Goal: Task Accomplishment & Management: Complete application form

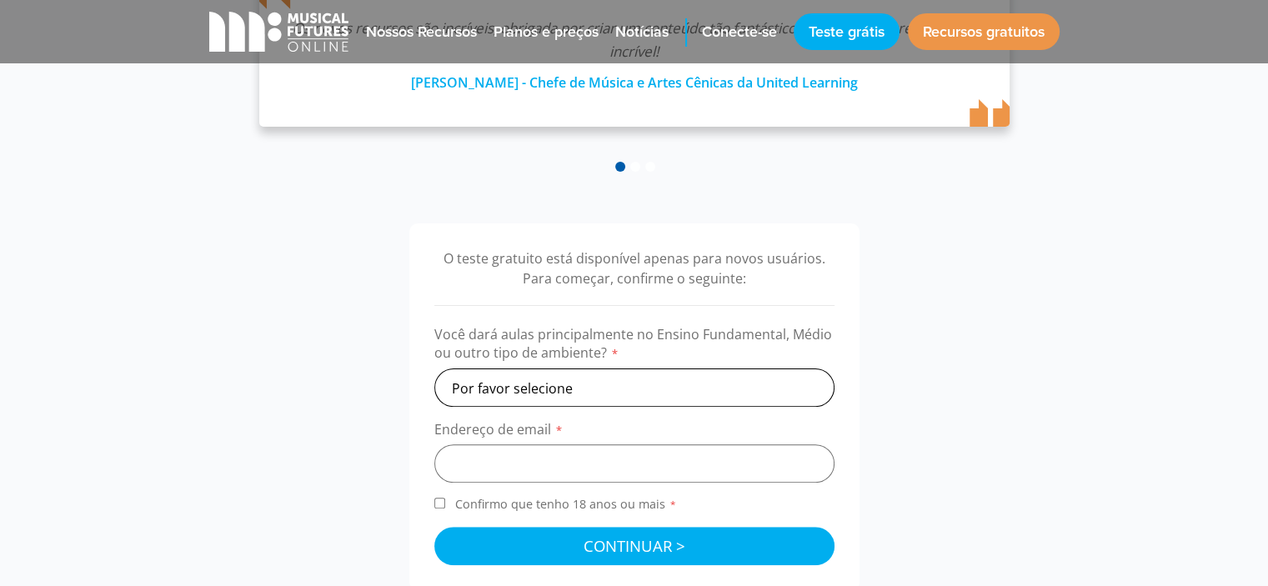
scroll to position [500, 0]
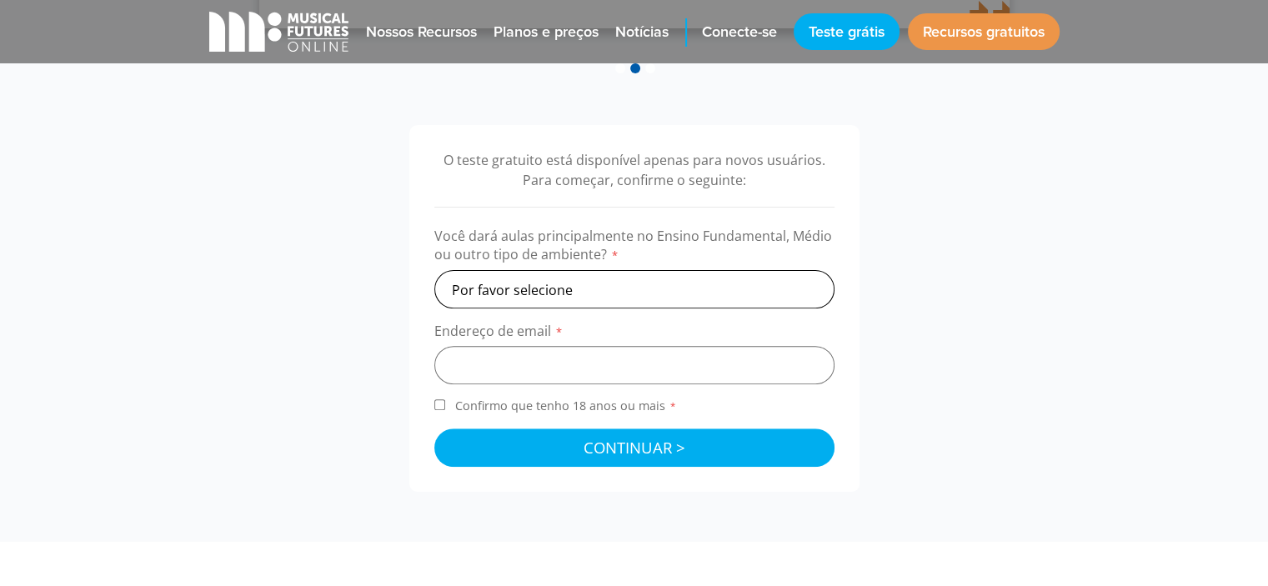
click at [547, 295] on select "Por favor selecione Primário Secundário Outro" at bounding box center [634, 289] width 400 height 38
select select "other"
click at [434, 270] on select "Por favor selecione Primário Secundário Outro" at bounding box center [634, 289] width 400 height 38
click at [517, 376] on input "email" at bounding box center [634, 365] width 400 height 38
click at [604, 286] on select "Por favor selecione Primário Secundário Outro" at bounding box center [634, 289] width 400 height 38
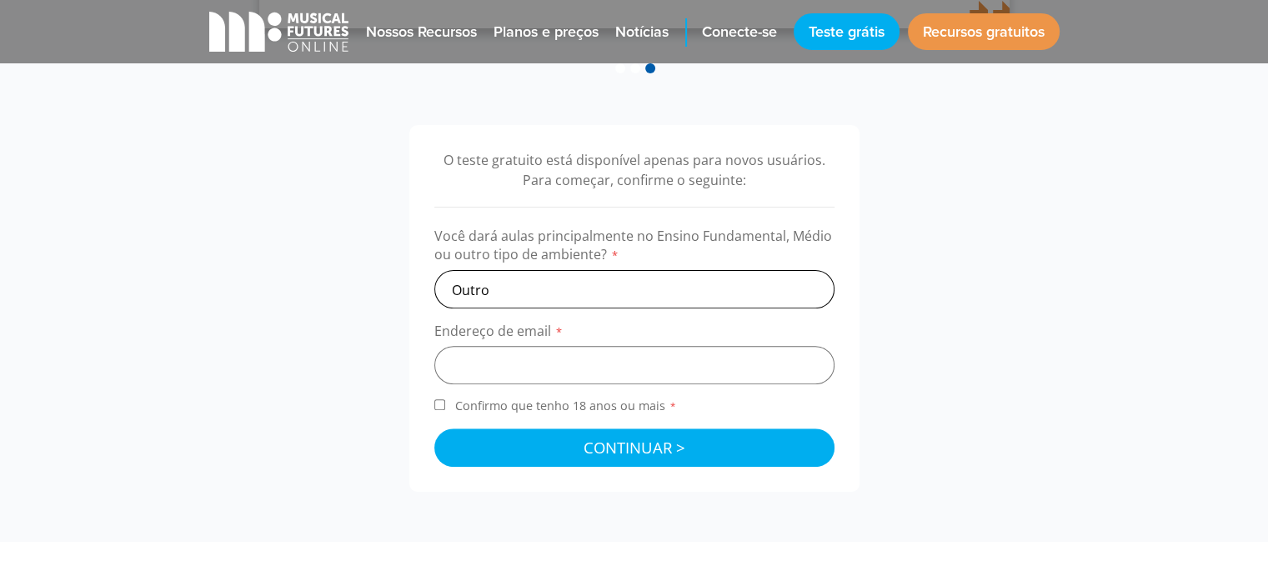
click at [604, 286] on select "Por favor selecione Primário Secundário Outro" at bounding box center [634, 289] width 400 height 38
click at [534, 361] on input "email" at bounding box center [634, 365] width 400 height 38
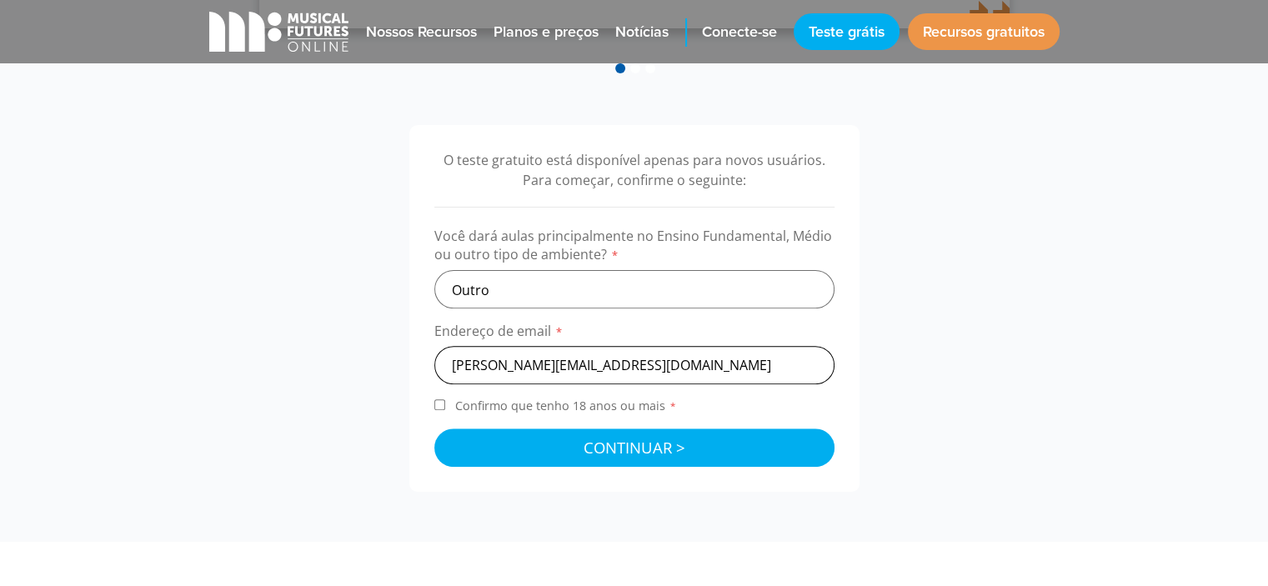
type input "[PERSON_NAME][EMAIL_ADDRESS][DOMAIN_NAME]"
click at [529, 411] on font "Confirmo que tenho 18 anos ou mais" at bounding box center [560, 406] width 210 height 16
click at [445, 410] on input "Confirmo que tenho 18 anos ou mais *" at bounding box center [439, 404] width 11 height 11
checkbox input "true"
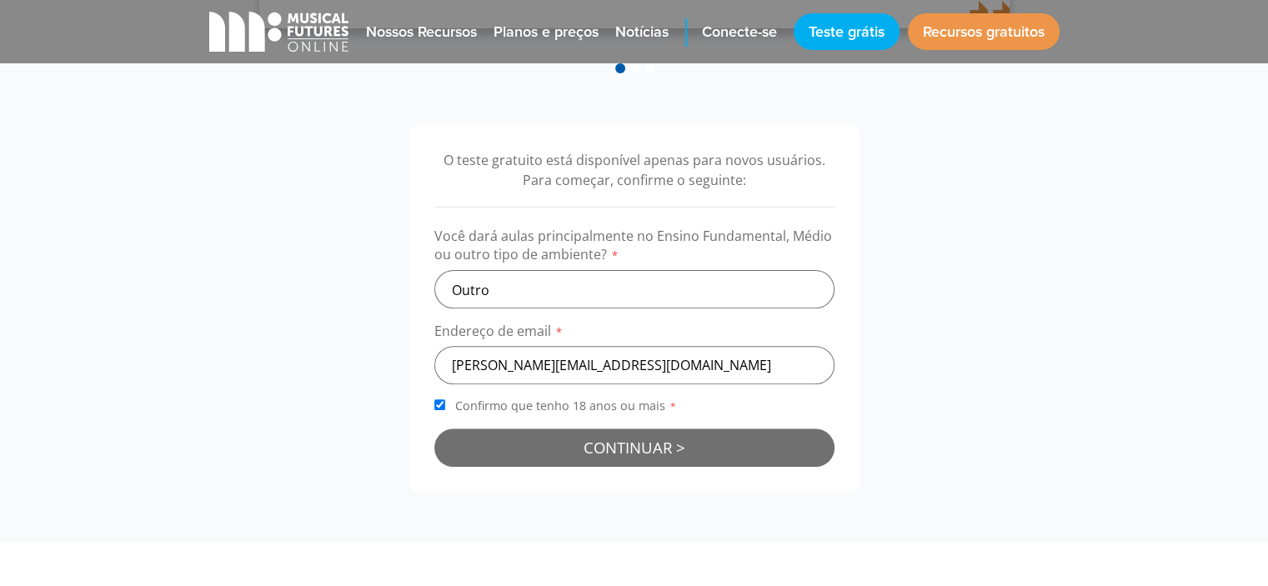
click at [575, 439] on button "Continuar > Verificando seus dados..." at bounding box center [634, 448] width 400 height 38
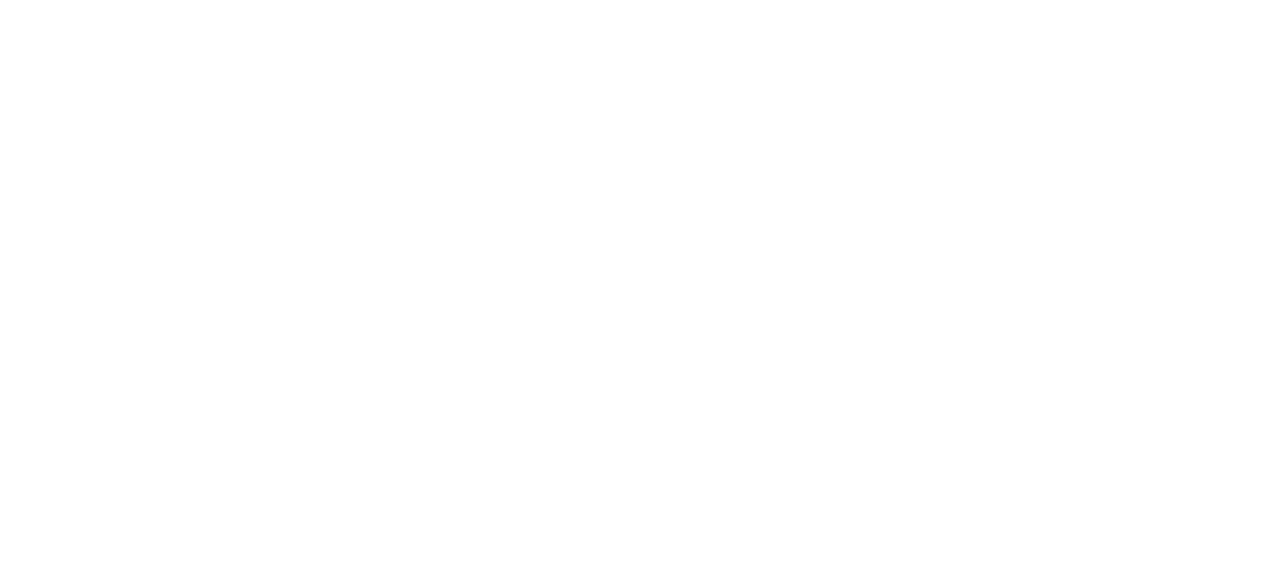
scroll to position [536, 0]
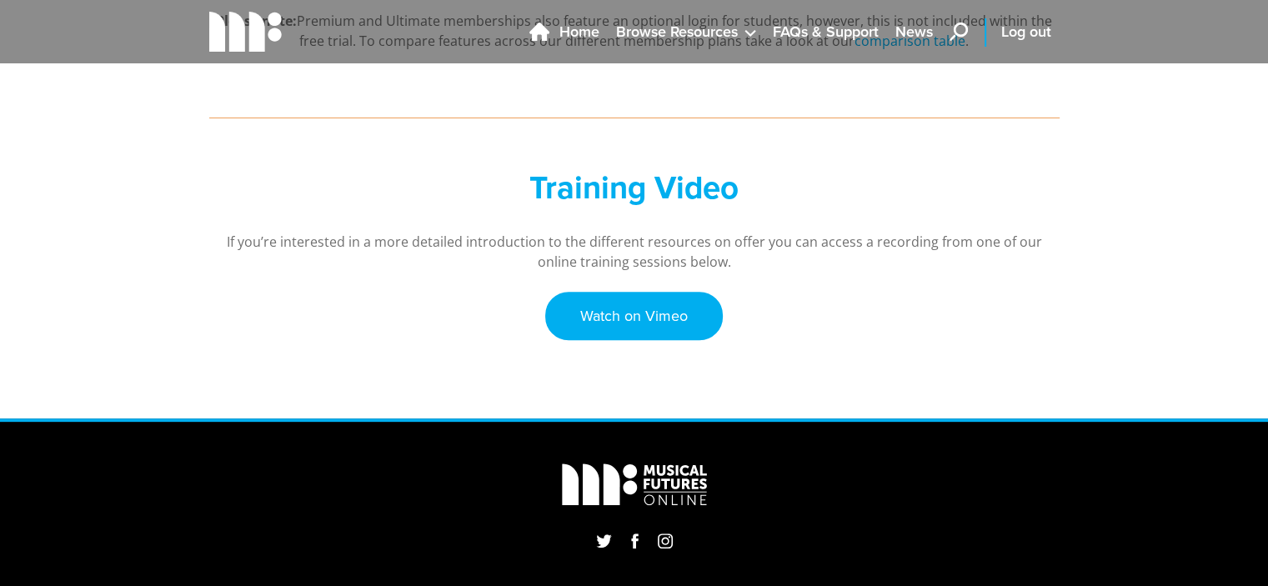
scroll to position [584, 0]
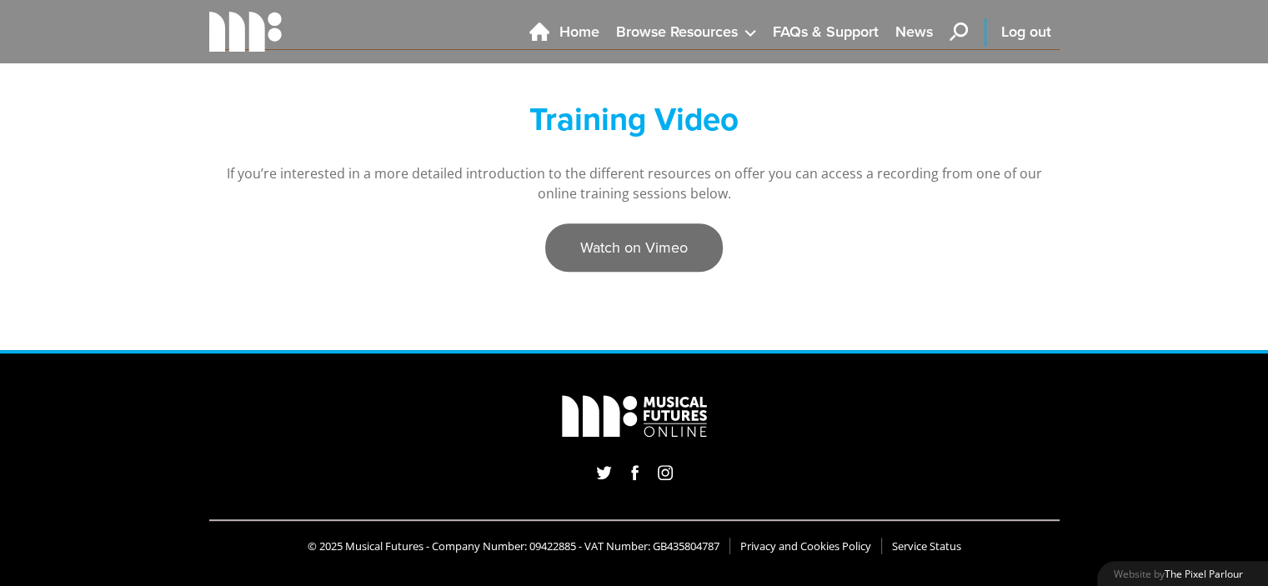
click at [652, 256] on link "Watch on Vimeo" at bounding box center [634, 247] width 178 height 48
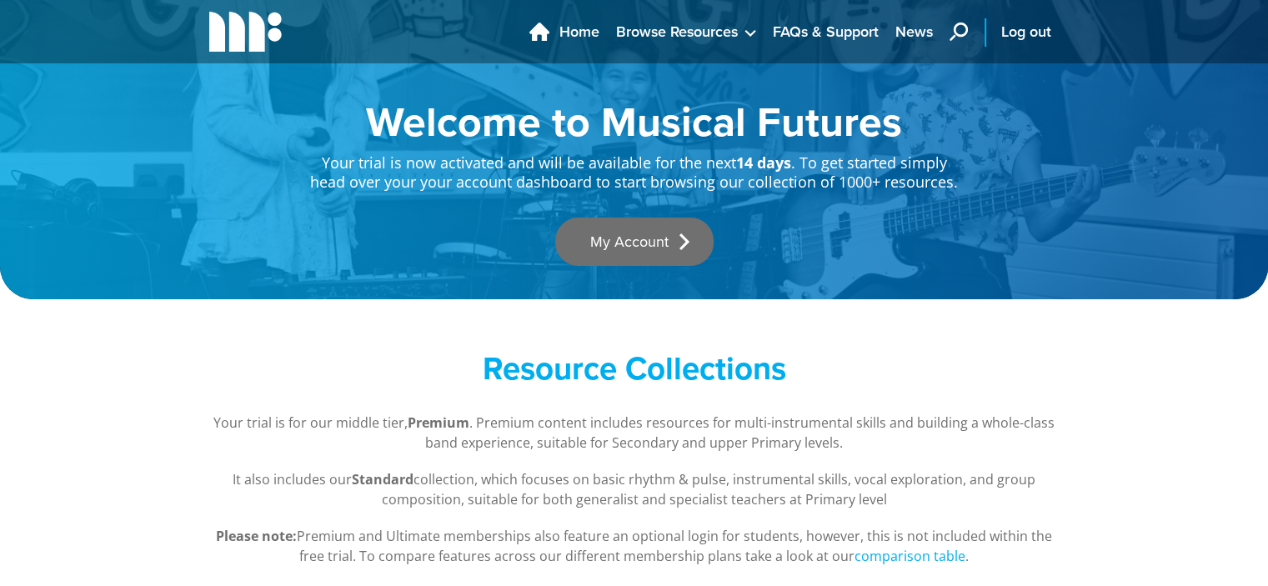
click at [679, 236] on link "My Account" at bounding box center [634, 242] width 158 height 48
